Goal: Find specific page/section: Find specific page/section

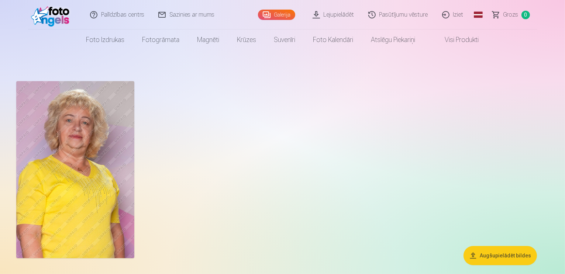
click at [277, 16] on link "Galerija" at bounding box center [276, 15] width 37 height 10
click at [461, 16] on link "Iziet" at bounding box center [453, 15] width 35 height 30
